Goal: Task Accomplishment & Management: Use online tool/utility

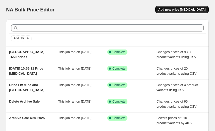
click at [192, 10] on span "Add new price [MEDICAL_DATA]" at bounding box center [181, 10] width 47 height 4
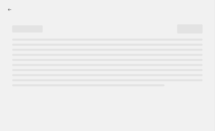
select select "percentage"
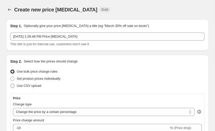
click at [32, 87] on span "Use CSV upload" at bounding box center [29, 86] width 24 height 4
click at [11, 84] on input "Use CSV upload" at bounding box center [10, 84] width 0 height 0
radio input "true"
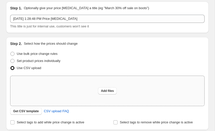
scroll to position [27, 0]
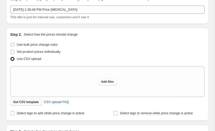
click at [35, 102] on span "Get CSV template" at bounding box center [26, 102] width 26 height 4
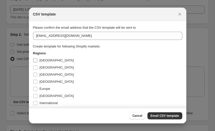
click at [41, 59] on span "Colombia" at bounding box center [57, 60] width 34 height 4
click at [37, 59] on input "Colombia" at bounding box center [35, 60] width 4 height 4
checkbox input "true"
click at [39, 67] on label "Costa Rica" at bounding box center [53, 67] width 41 height 7
click at [37, 67] on input "Costa Rica" at bounding box center [35, 67] width 4 height 4
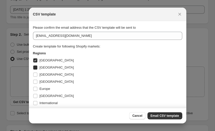
checkbox input "true"
click at [39, 73] on label "Dominican Republic" at bounding box center [53, 74] width 41 height 7
click at [37, 73] on input "Dominican Republic" at bounding box center [35, 75] width 4 height 4
checkbox input "true"
click at [38, 86] on label "Europe" at bounding box center [41, 88] width 17 height 7
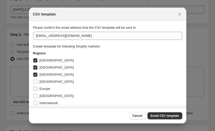
click at [37, 87] on input "Europe" at bounding box center [35, 89] width 4 height 4
checkbox input "true"
click at [37, 82] on input "Ecuador" at bounding box center [35, 82] width 4 height 4
checkbox input "true"
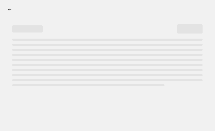
select select "percentage"
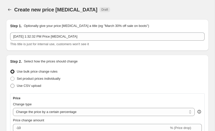
click at [30, 84] on span "Use CSV upload" at bounding box center [29, 86] width 24 height 4
click at [11, 84] on input "Use CSV upload" at bounding box center [10, 84] width 0 height 0
radio input "true"
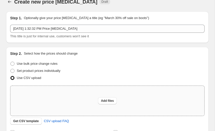
scroll to position [9, 0]
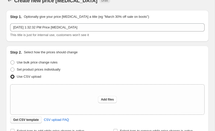
click at [15, 118] on span "Get CSV template" at bounding box center [26, 120] width 26 height 4
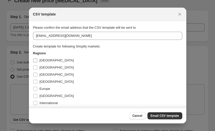
click at [42, 62] on span "[GEOGRAPHIC_DATA]" at bounding box center [57, 60] width 34 height 4
click at [37, 62] on input "Colombia" at bounding box center [35, 60] width 4 height 4
checkbox input "true"
click at [40, 68] on span "Costa Rica" at bounding box center [57, 67] width 34 height 4
click at [37, 68] on input "Costa Rica" at bounding box center [35, 67] width 4 height 4
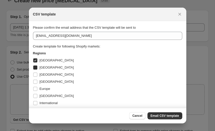
checkbox input "true"
click at [40, 75] on span "Dominican Republic" at bounding box center [57, 75] width 34 height 4
click at [37, 75] on input "Dominican Republic" at bounding box center [35, 75] width 4 height 4
checkbox input "true"
click at [40, 81] on span "Ecuador" at bounding box center [57, 82] width 34 height 4
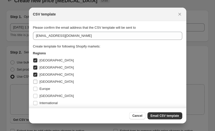
click at [37, 81] on input "Ecuador" at bounding box center [35, 82] width 4 height 4
checkbox input "true"
click at [40, 90] on span "Europe" at bounding box center [45, 89] width 11 height 4
click at [37, 90] on input "Europe" at bounding box center [35, 89] width 4 height 4
checkbox input "true"
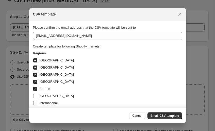
click at [40, 101] on span "International" at bounding box center [49, 103] width 18 height 4
click at [37, 101] on input "International" at bounding box center [35, 103] width 4 height 4
checkbox input "true"
click at [40, 98] on label "Guatemala" at bounding box center [53, 95] width 41 height 7
click at [37, 98] on input "Guatemala" at bounding box center [35, 96] width 4 height 4
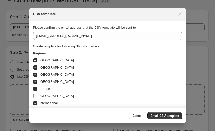
checkbox input "true"
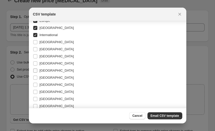
scroll to position [68, 0]
click at [48, 41] on span "Latin America" at bounding box center [57, 42] width 34 height 4
click at [37, 41] on input "Latin America" at bounding box center [35, 42] width 4 height 4
checkbox input "true"
click at [47, 46] on label "Mexico" at bounding box center [53, 49] width 41 height 7
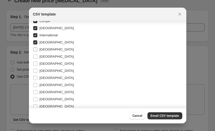
click at [37, 47] on input "Mexico" at bounding box center [35, 49] width 4 height 4
checkbox input "true"
click at [45, 56] on span "Panama" at bounding box center [57, 57] width 34 height 4
click at [37, 56] on input "Panama" at bounding box center [35, 57] width 4 height 4
checkbox input "true"
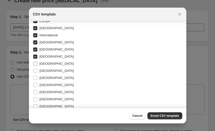
click at [41, 66] on span "Peru" at bounding box center [57, 63] width 34 height 5
click at [37, 66] on input "Peru" at bounding box center [35, 64] width 4 height 4
checkbox input "true"
click at [41, 71] on span "Portugal" at bounding box center [57, 71] width 34 height 4
click at [37, 71] on input "Portugal" at bounding box center [35, 71] width 4 height 4
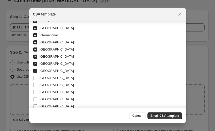
checkbox input "true"
click at [41, 77] on span "Saudi Arabia" at bounding box center [57, 78] width 34 height 4
click at [37, 77] on input "Saudi Arabia" at bounding box center [35, 78] width 4 height 4
checkbox input "true"
click at [41, 83] on span "Singapore" at bounding box center [57, 85] width 34 height 4
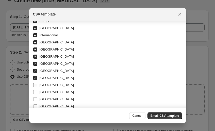
click at [37, 83] on input "Singapore" at bounding box center [35, 85] width 4 height 4
click at [41, 85] on span "Singapore" at bounding box center [57, 85] width 34 height 4
click at [37, 85] on input "Singapore" at bounding box center [35, 85] width 4 height 4
click at [41, 86] on span "Singapore" at bounding box center [57, 85] width 34 height 4
click at [37, 86] on input "Singapore" at bounding box center [35, 85] width 4 height 4
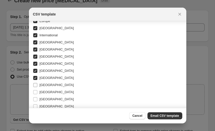
checkbox input "true"
click at [41, 93] on span "South Korea" at bounding box center [57, 92] width 34 height 4
click at [37, 93] on input "South Korea" at bounding box center [35, 92] width 4 height 4
checkbox input "true"
click at [41, 97] on span "Spain" at bounding box center [57, 99] width 34 height 4
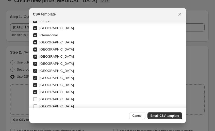
click at [37, 97] on input "Spain" at bounding box center [35, 99] width 4 height 4
checkbox input "true"
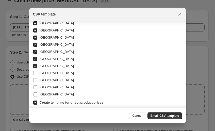
scroll to position [101, 0]
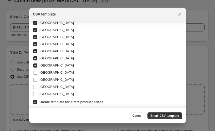
click at [44, 81] on span "United Kingdom" at bounding box center [57, 80] width 34 height 4
click at [37, 81] on input "United Kingdom" at bounding box center [35, 80] width 4 height 4
checkbox input "true"
click at [41, 89] on span "United States" at bounding box center [57, 86] width 34 height 5
click at [37, 89] on input "United States" at bounding box center [35, 87] width 4 height 4
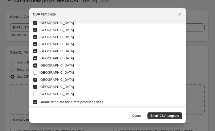
checkbox input "true"
click at [41, 92] on span "Venezuela" at bounding box center [57, 94] width 34 height 4
click at [37, 92] on input "Venezuela" at bounding box center [35, 94] width 4 height 4
checkbox input "true"
click at [167, 113] on button "Email CSV template" at bounding box center [164, 115] width 35 height 7
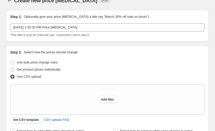
scroll to position [23, 0]
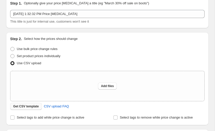
click at [23, 105] on span "Get CSV template" at bounding box center [26, 106] width 26 height 4
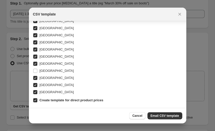
scroll to position [103, 0]
click at [169, 115] on span "Email CSV template" at bounding box center [164, 116] width 29 height 4
